Goal: Check status

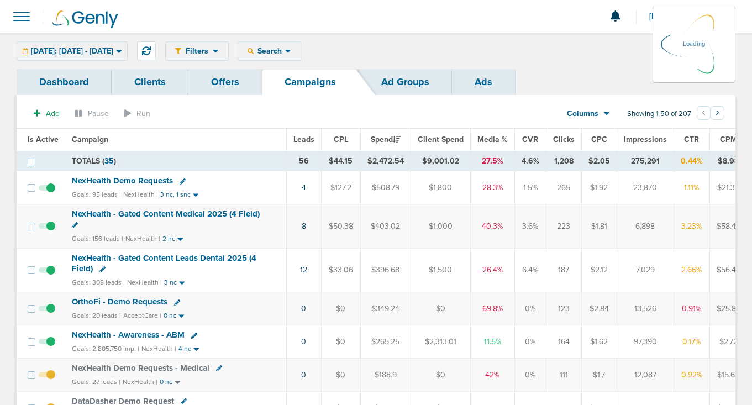
click at [102, 53] on div "[DATE]: [DATE] - [DATE] [DATE] [DATE] Last 7 Days Last 14 Days This Month Last …" at bounding box center [72, 50] width 111 height 19
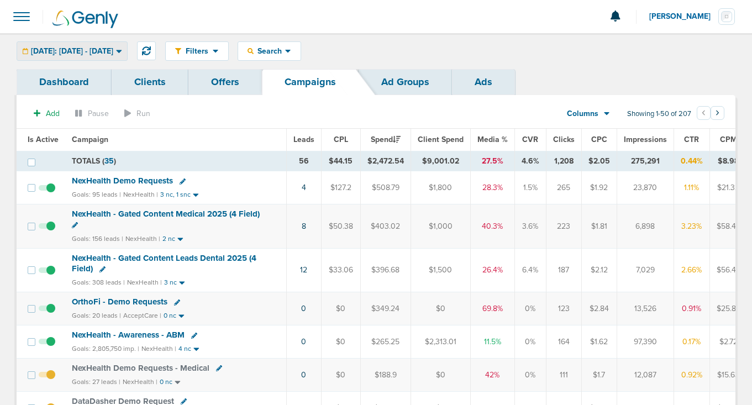
click at [89, 51] on span "[DATE]: [DATE] - [DATE]" at bounding box center [72, 52] width 82 height 8
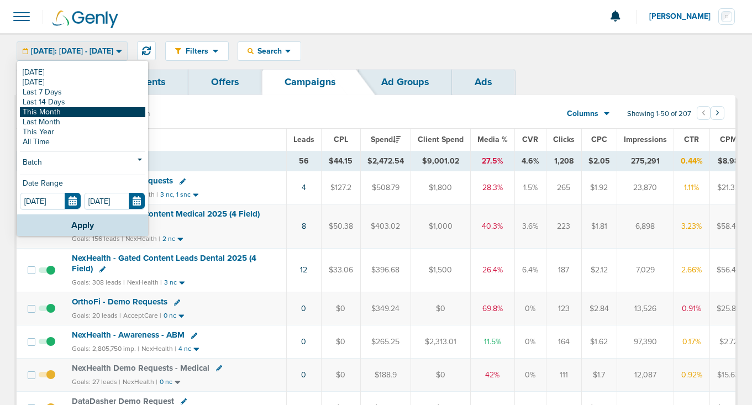
click at [78, 112] on link "This Month" at bounding box center [82, 112] width 125 height 10
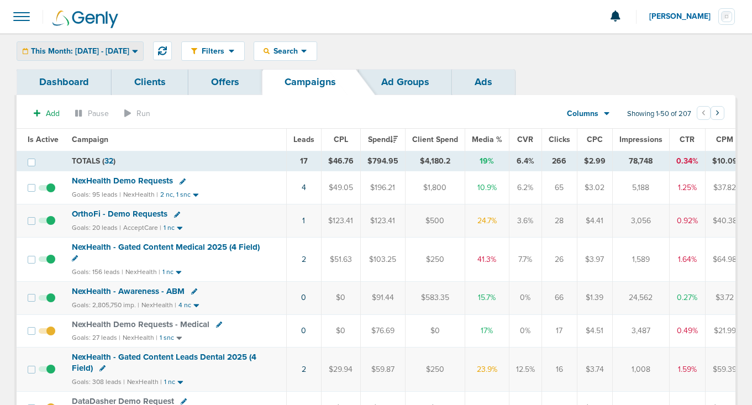
click at [80, 53] on span "This Month: [DATE] - [DATE]" at bounding box center [80, 52] width 98 height 8
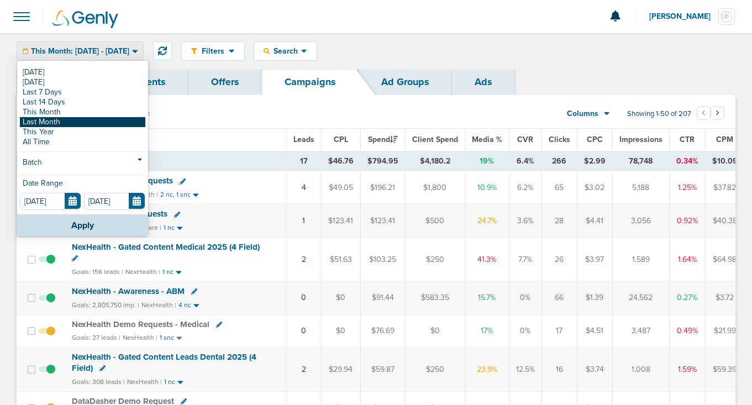
click at [67, 118] on link "Last Month" at bounding box center [82, 122] width 125 height 10
type input "[DATE]"
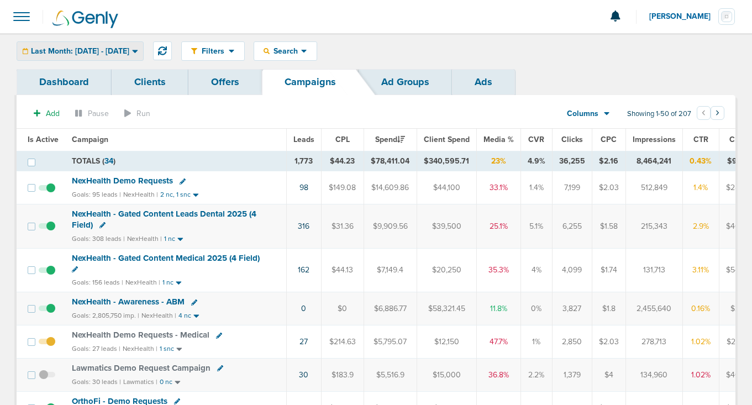
click at [65, 49] on span "Last Month: [DATE] - [DATE]" at bounding box center [80, 52] width 98 height 8
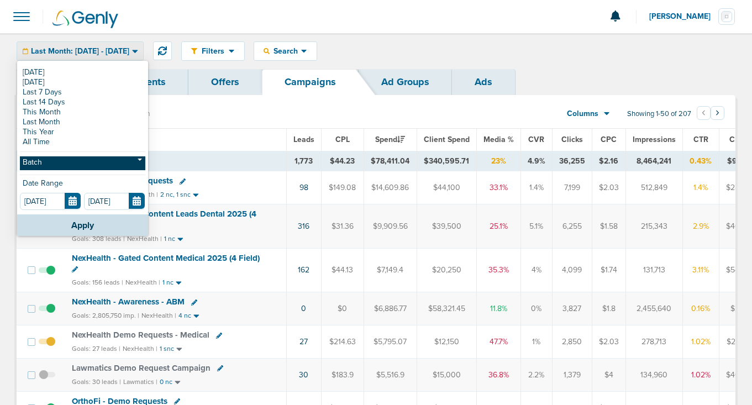
click at [61, 159] on link "Batch" at bounding box center [82, 163] width 125 height 14
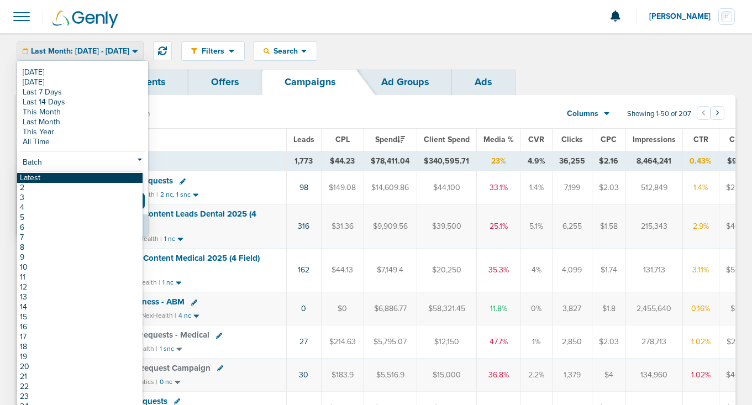
click at [62, 180] on link "Latest" at bounding box center [79, 178] width 125 height 10
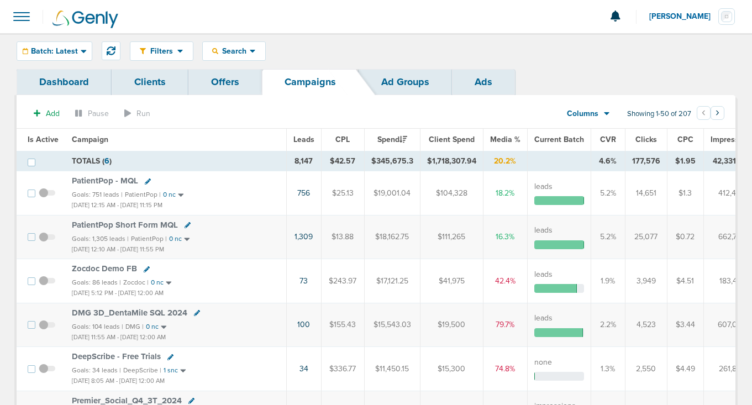
click at [43, 138] on span "Is Active" at bounding box center [43, 139] width 31 height 9
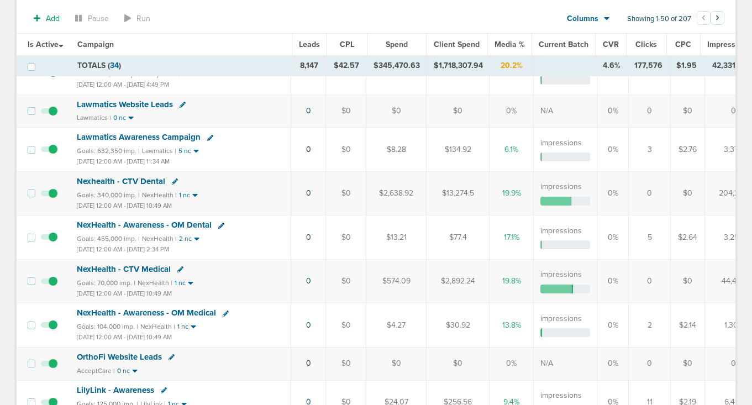
scroll to position [541, 0]
